Goal: Transaction & Acquisition: Purchase product/service

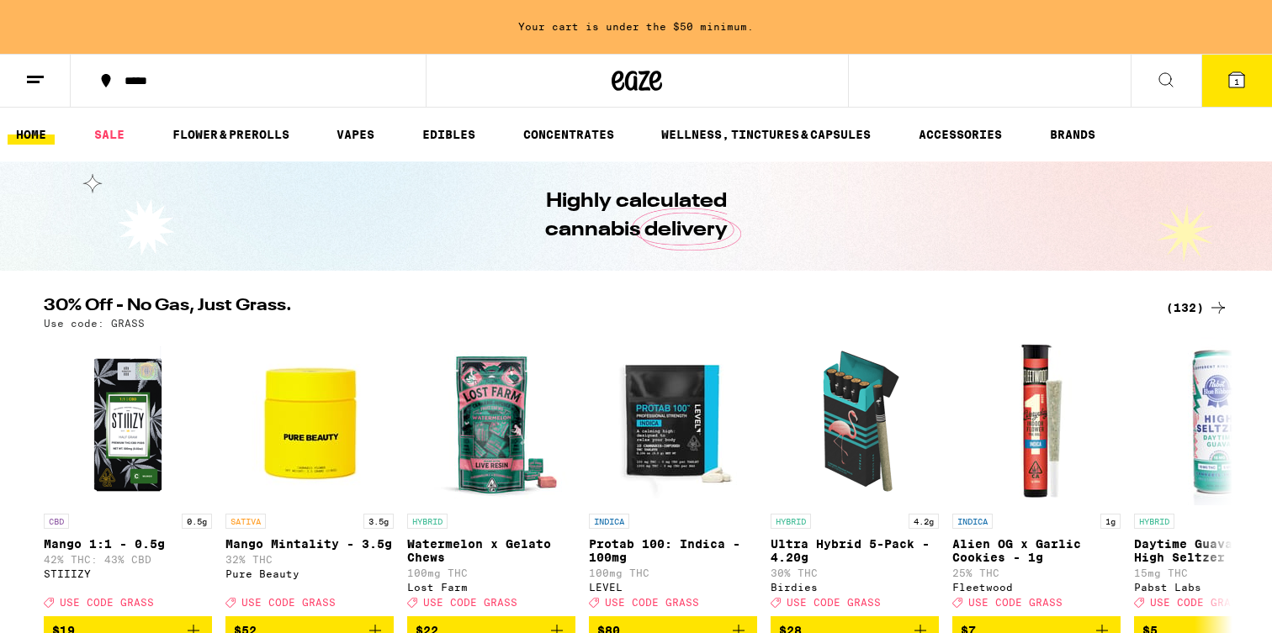
click at [35, 139] on link "HOME" at bounding box center [31, 134] width 47 height 20
click at [633, 83] on icon at bounding box center [637, 81] width 25 height 20
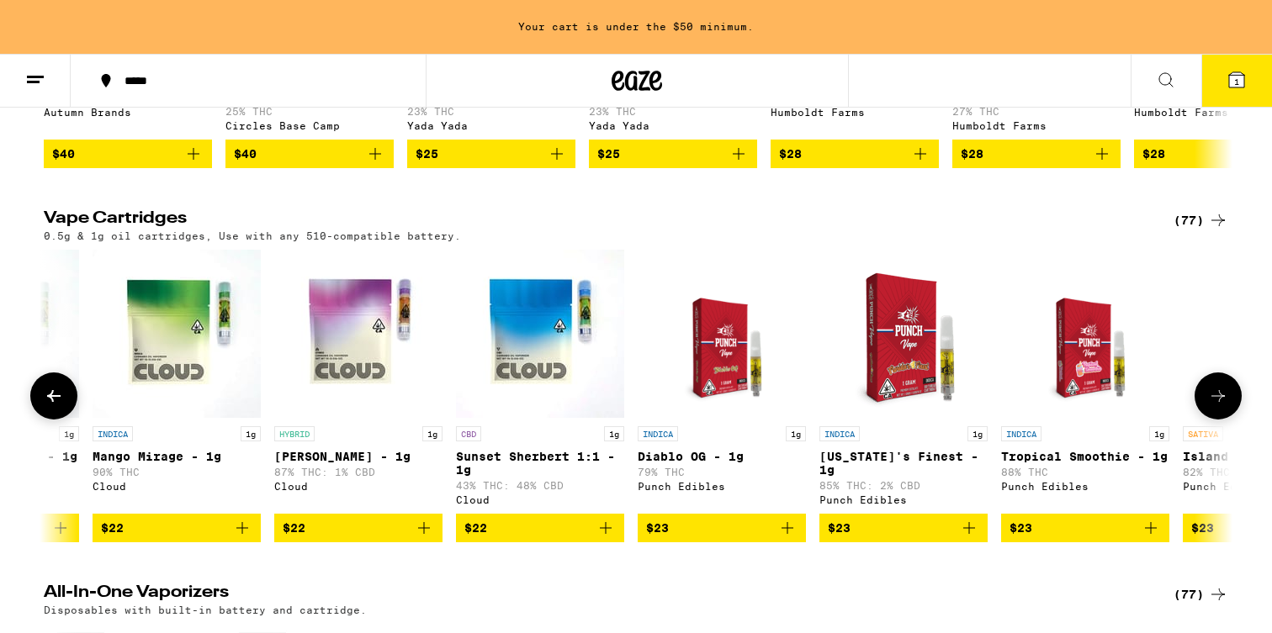
scroll to position [1989, 0]
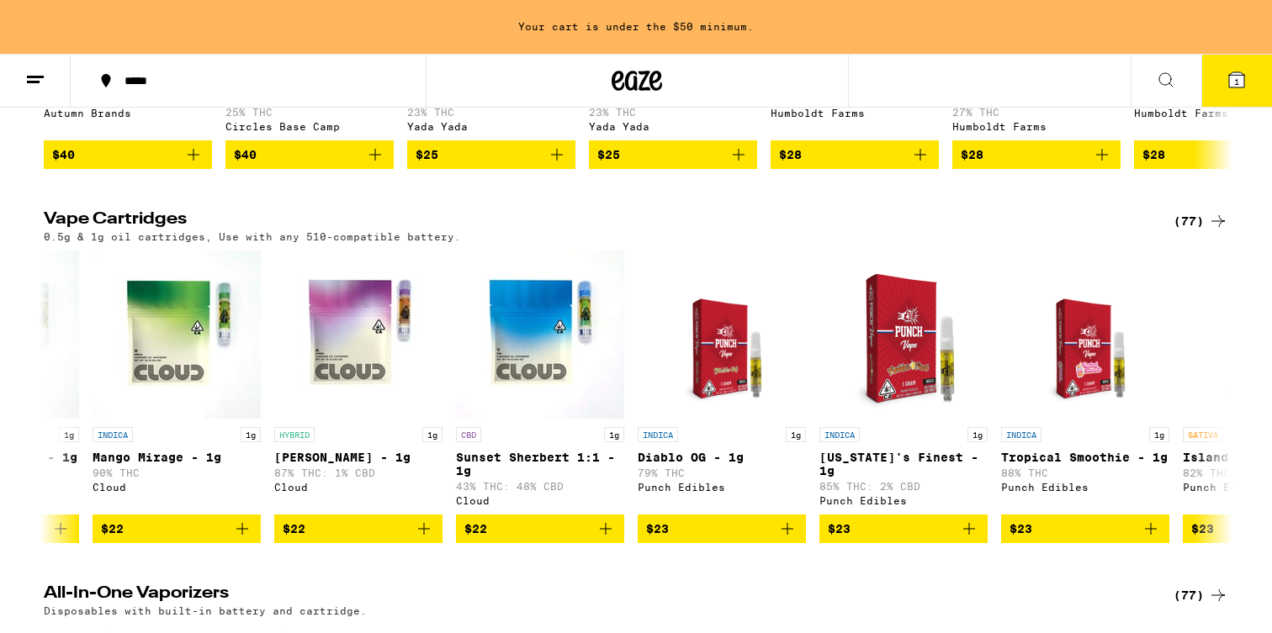
click at [850, 242] on div "0.5g & 1g oil cartridges, Use with any 510-compatible battery." at bounding box center [636, 236] width 1184 height 11
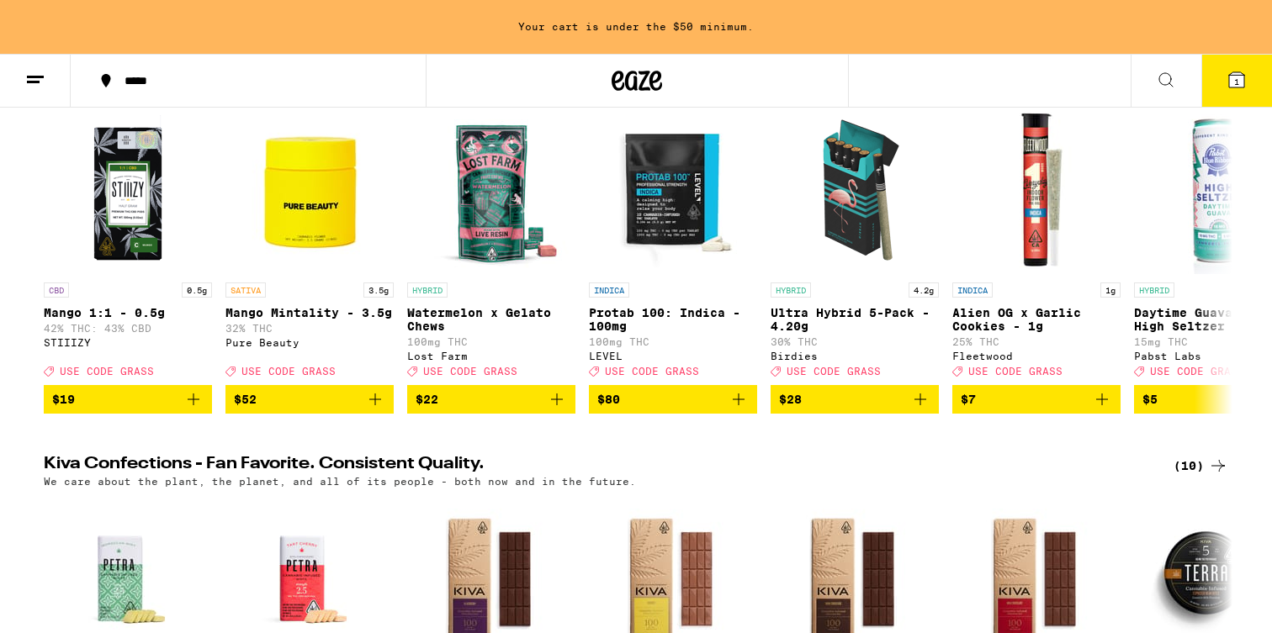
scroll to position [0, 0]
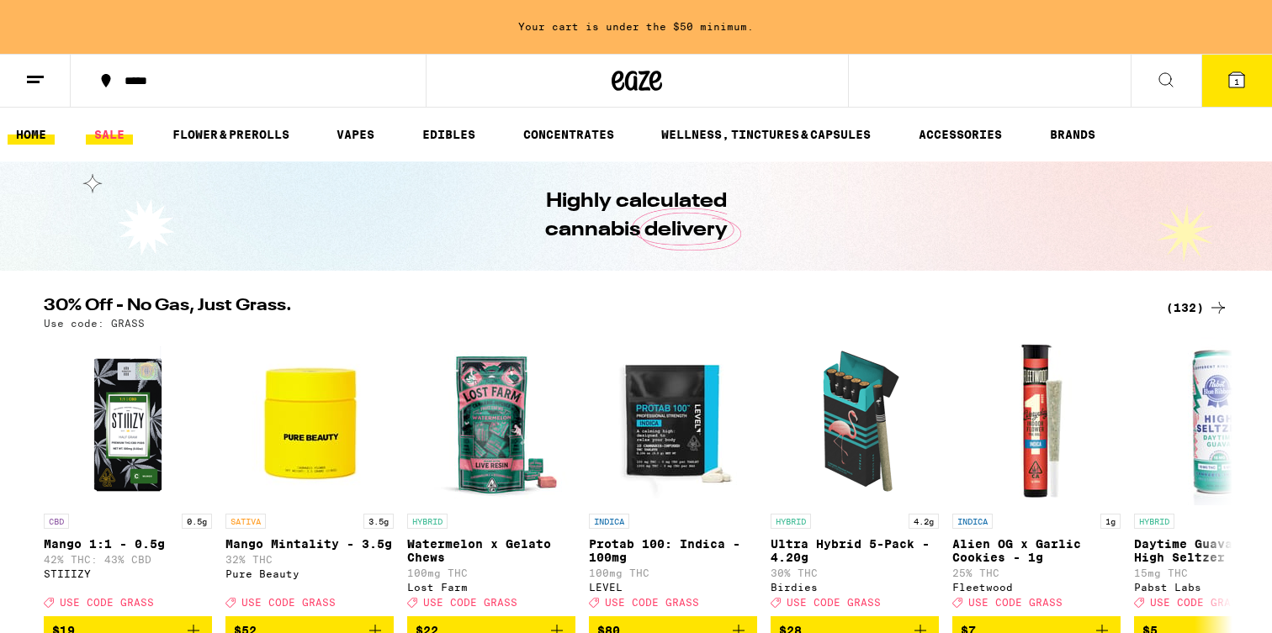
click at [129, 139] on link "SALE" at bounding box center [109, 134] width 47 height 20
click at [1189, 305] on div "(133)" at bounding box center [1197, 308] width 62 height 20
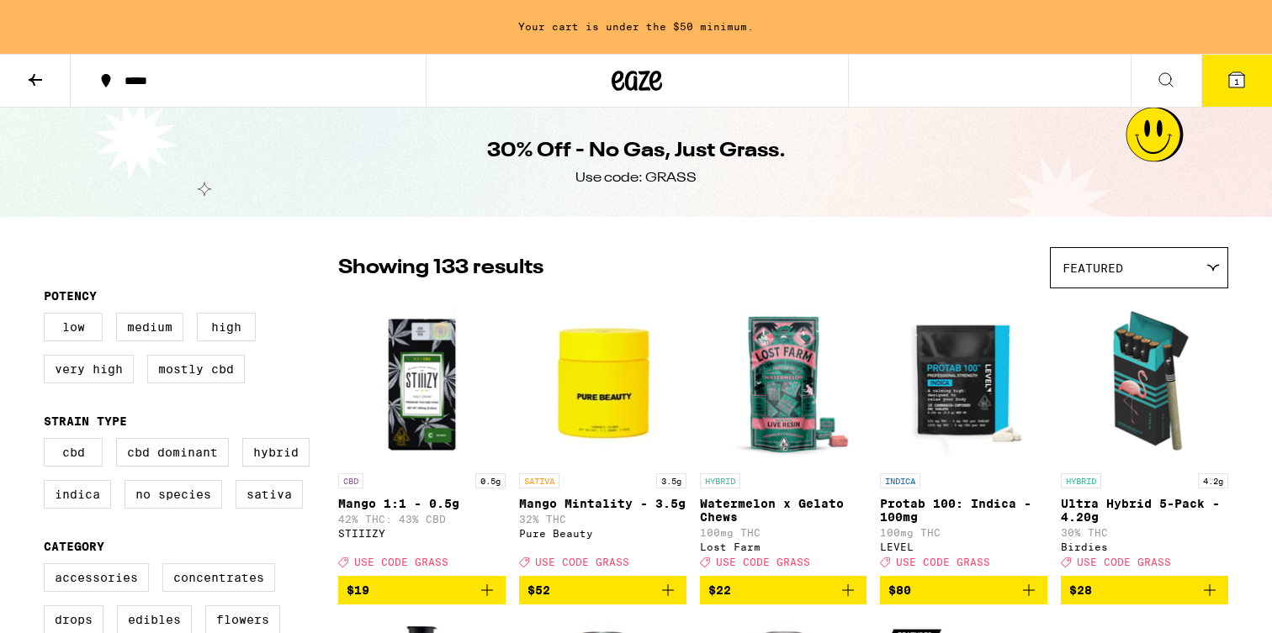
click at [1072, 273] on span "Featured" at bounding box center [1092, 268] width 61 height 13
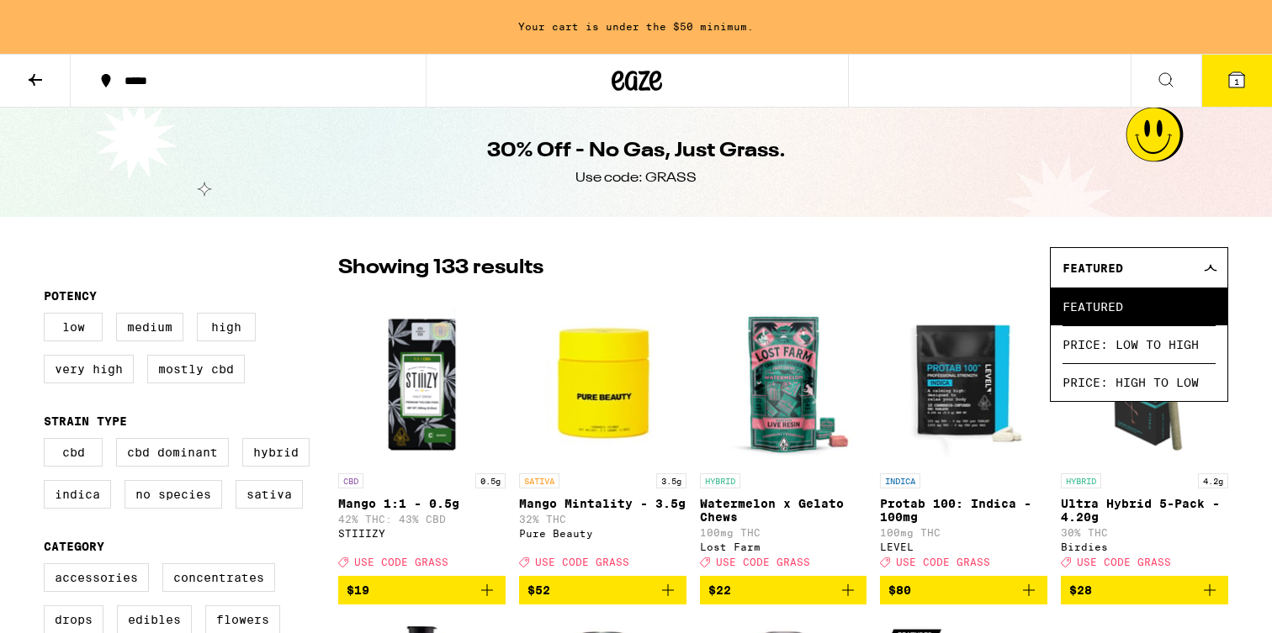
click at [960, 272] on div "Showing 133 results Featured Featured Price: Low to High Price: High to Low" at bounding box center [783, 267] width 890 height 41
click at [1208, 265] on icon at bounding box center [1210, 268] width 13 height 8
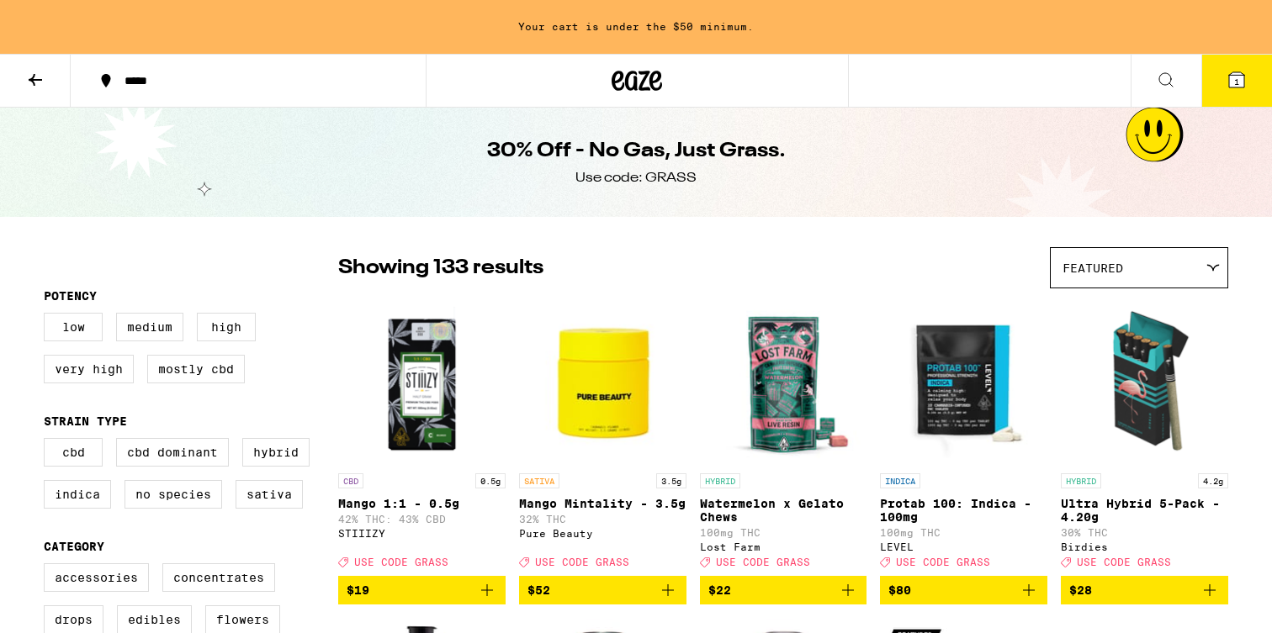
scroll to position [15, 0]
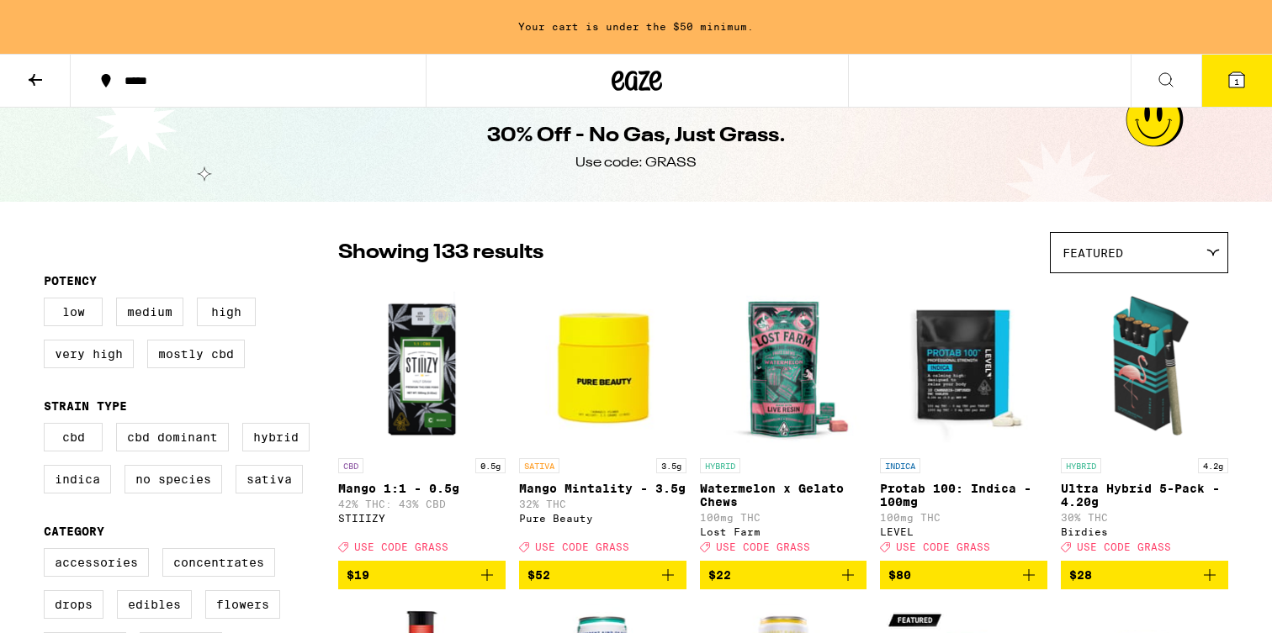
click at [1204, 260] on div "Featured" at bounding box center [1139, 253] width 177 height 40
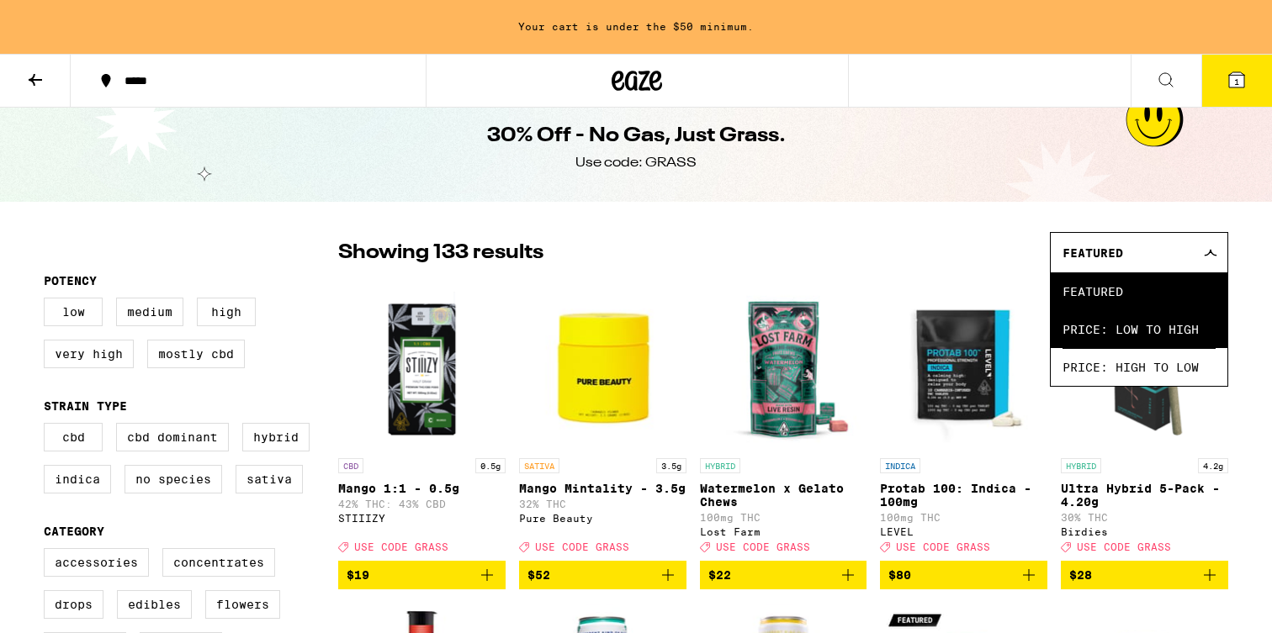
click at [1123, 330] on span "Price: Low to High" at bounding box center [1138, 329] width 153 height 38
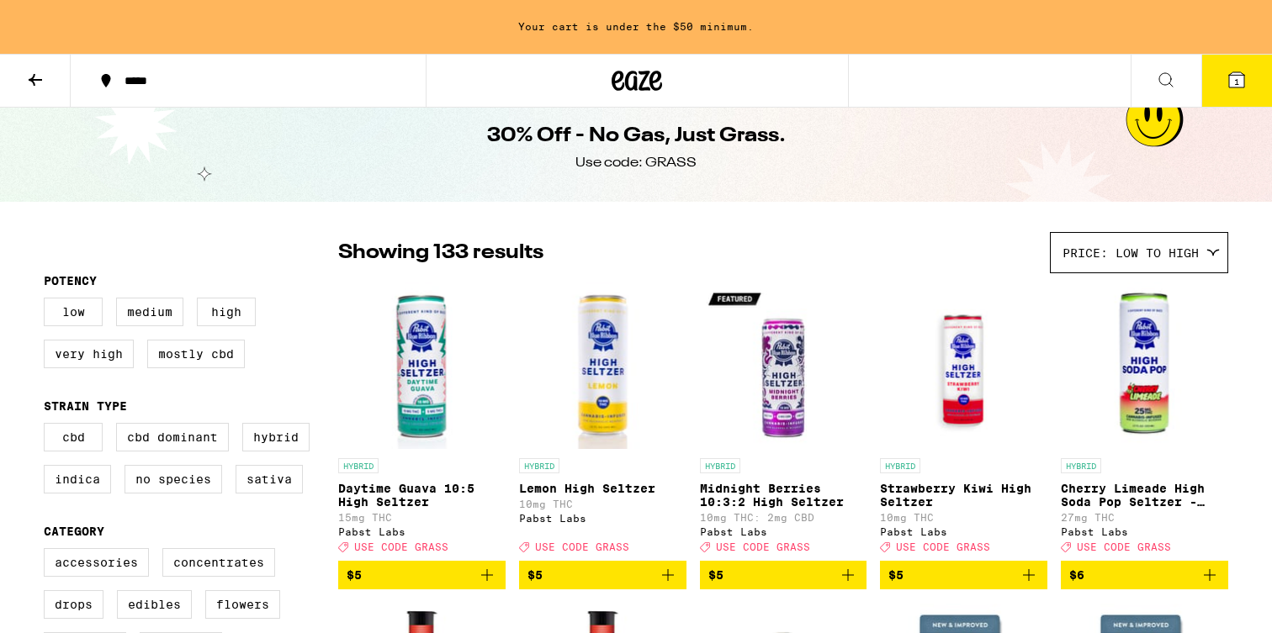
click at [813, 194] on div "30% Off - No Gas, Just Grass. Use code: GRASS" at bounding box center [636, 147] width 646 height 109
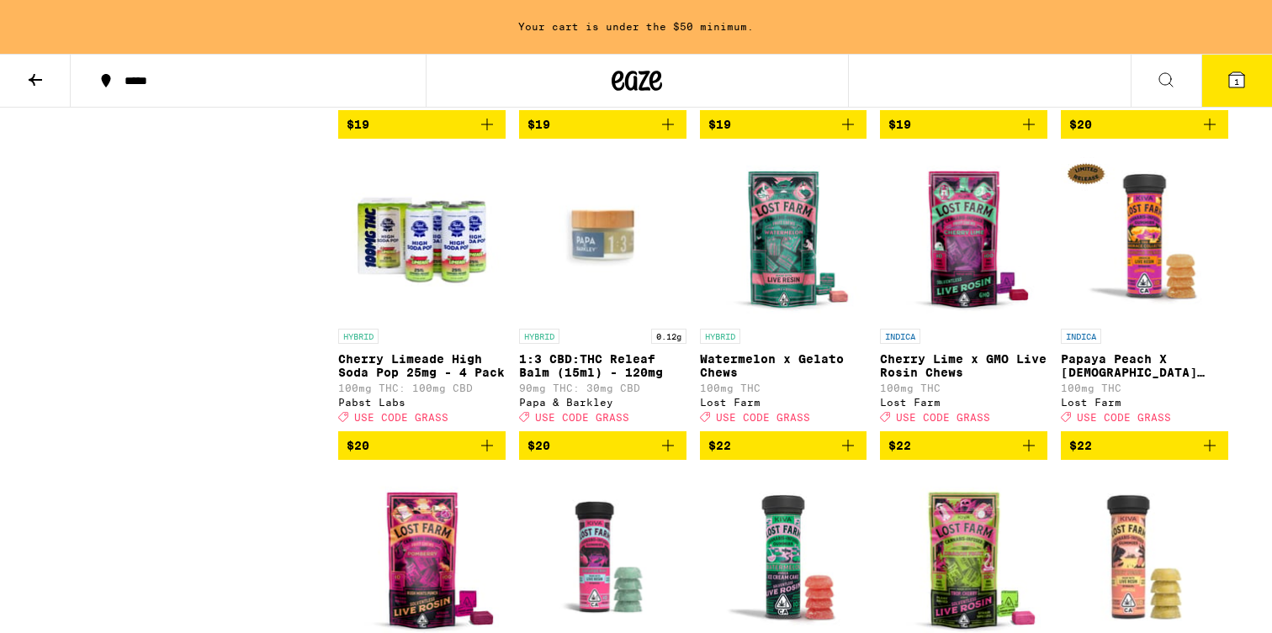
scroll to position [2093, 0]
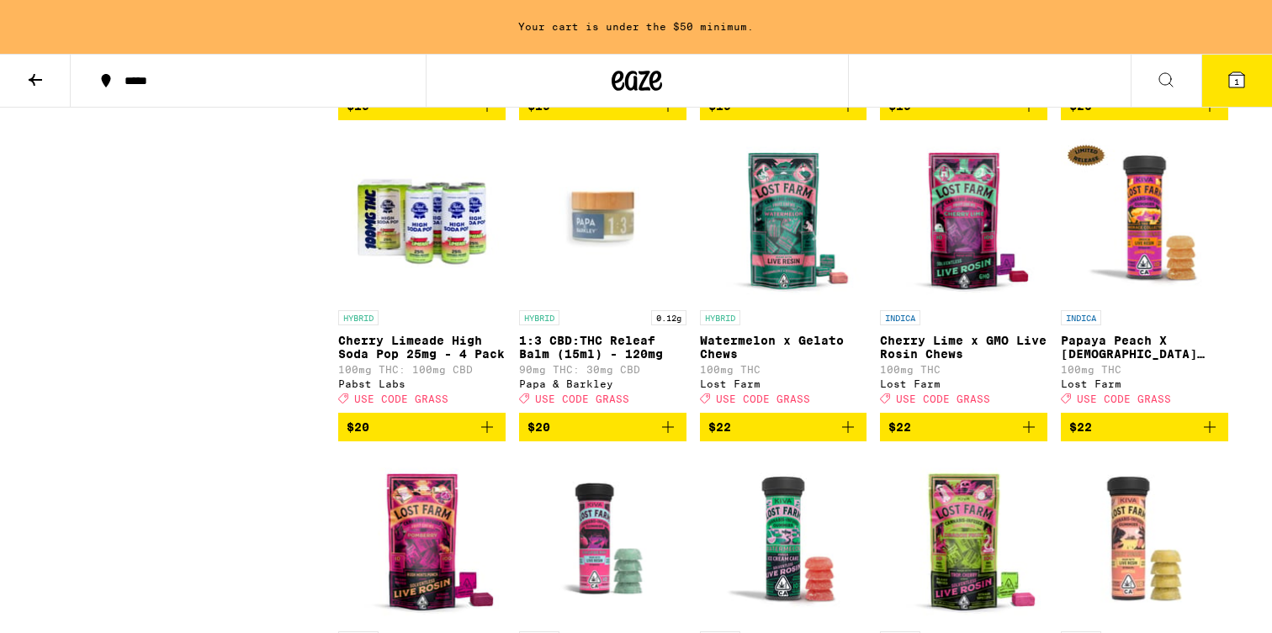
click at [644, 116] on span "$19" at bounding box center [602, 106] width 151 height 20
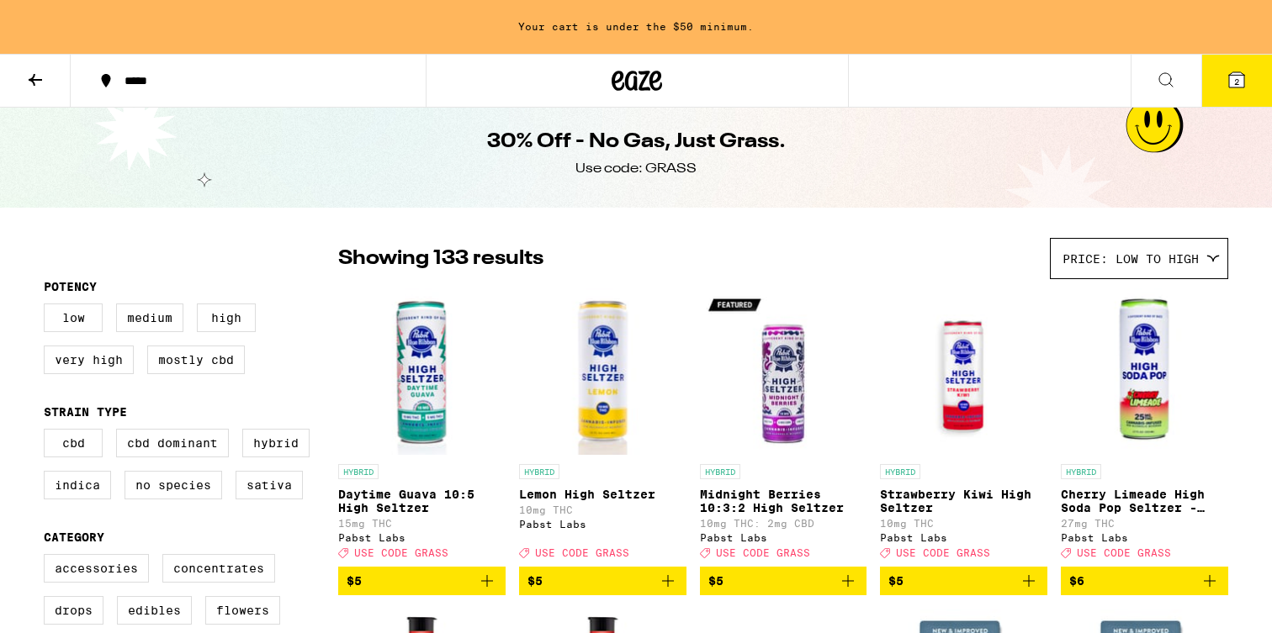
scroll to position [0, 0]
